Goal: Navigation & Orientation: Find specific page/section

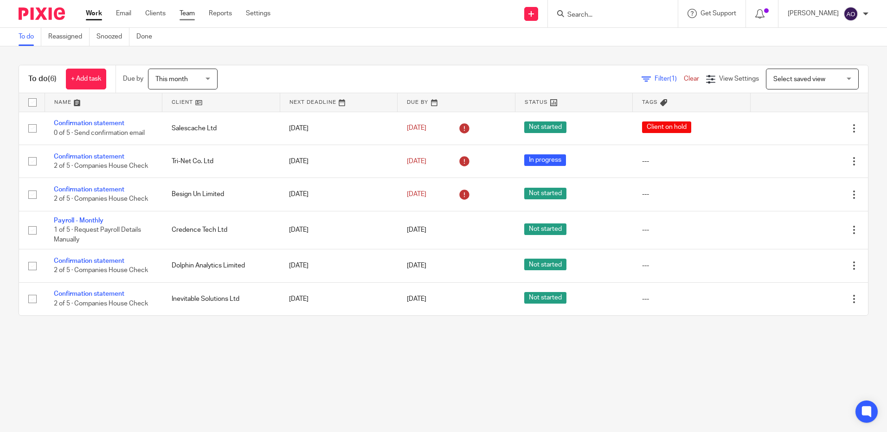
click at [190, 12] on link "Team" at bounding box center [187, 13] width 15 height 9
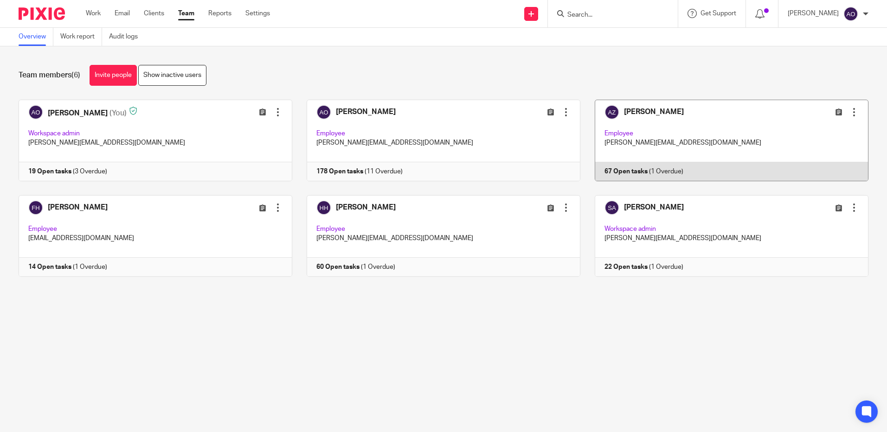
click at [728, 129] on link at bounding box center [724, 141] width 288 height 82
